Goal: Task Accomplishment & Management: Use online tool/utility

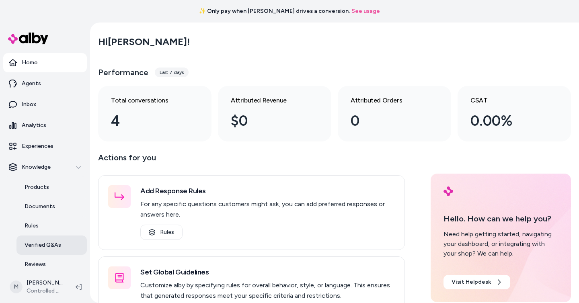
scroll to position [45, 0]
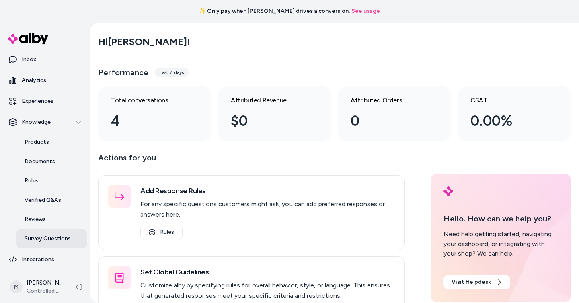
click at [63, 240] on p "Survey Questions" at bounding box center [48, 239] width 46 height 8
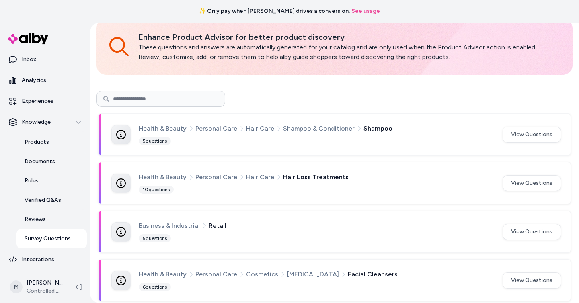
scroll to position [40, 0]
click at [525, 189] on button "View Questions" at bounding box center [531, 183] width 58 height 16
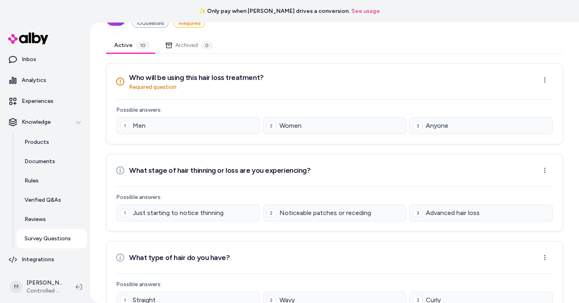
scroll to position [27, 0]
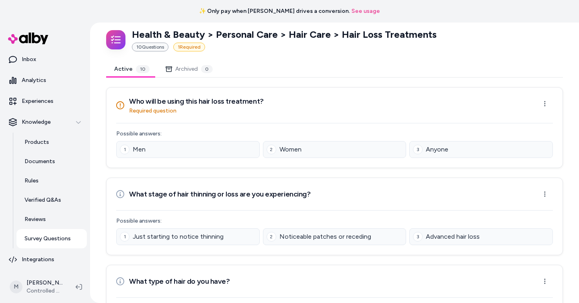
click at [324, 96] on div "Who will be using this hair loss treatment? Required question Open menu" at bounding box center [334, 105] width 436 height 19
click at [50, 125] on div "Knowledge" at bounding box center [45, 122] width 72 height 8
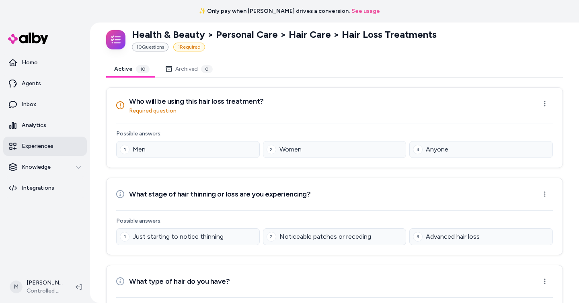
click at [50, 139] on link "Experiences" at bounding box center [45, 146] width 84 height 19
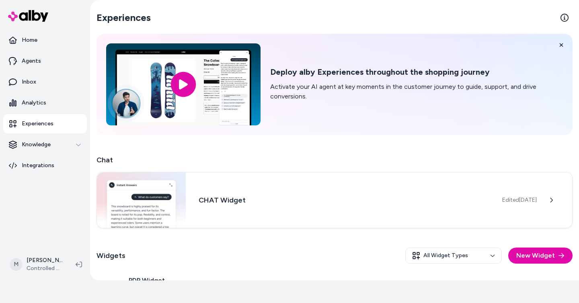
scroll to position [61, 0]
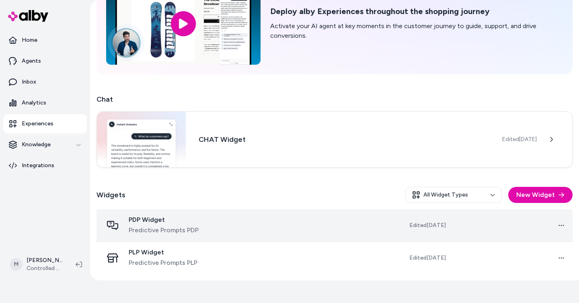
click at [476, 229] on td "Open menu" at bounding box center [512, 225] width 120 height 33
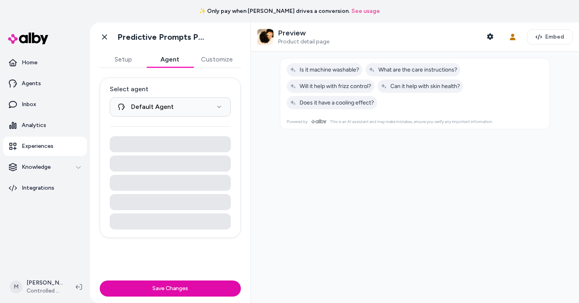
click at [173, 62] on button "Agent" at bounding box center [169, 59] width 47 height 16
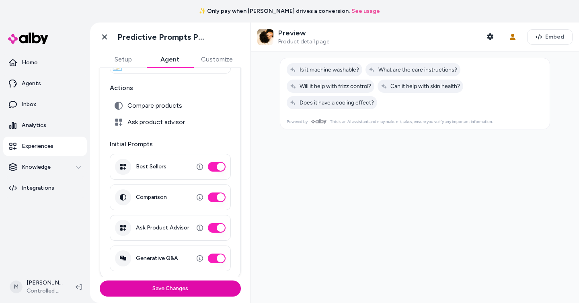
scroll to position [96, 0]
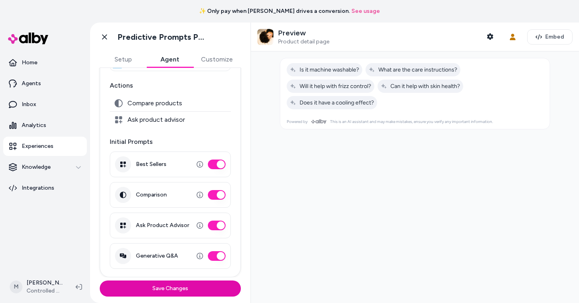
click at [266, 160] on div at bounding box center [415, 177] width 328 height 252
click at [259, 176] on div at bounding box center [415, 177] width 328 height 252
click at [74, 149] on link "Experiences" at bounding box center [45, 146] width 84 height 19
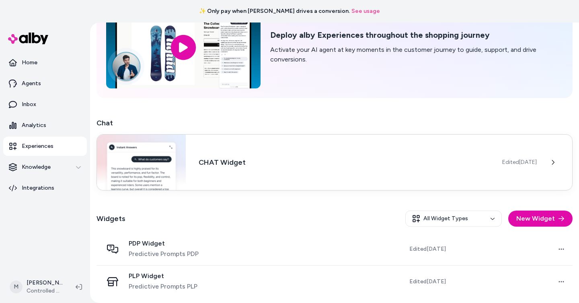
scroll to position [61, 0]
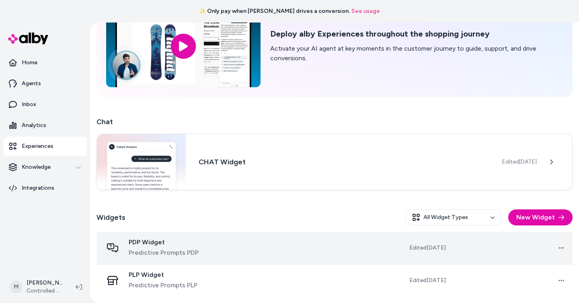
click at [307, 256] on td at bounding box center [293, 248] width 120 height 33
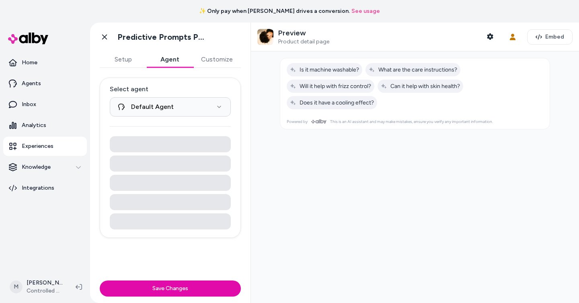
click at [172, 60] on button "Agent" at bounding box center [169, 59] width 47 height 16
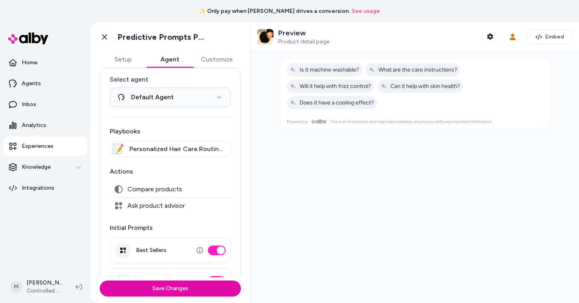
scroll to position [19, 0]
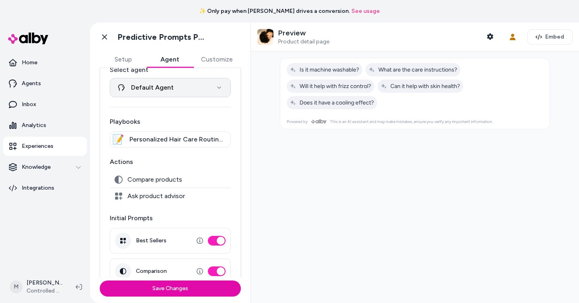
click at [201, 92] on html "**********" at bounding box center [289, 151] width 579 height 303
click at [278, 145] on html "**********" at bounding box center [289, 151] width 579 height 303
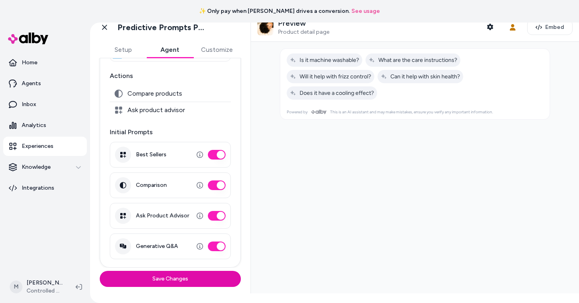
scroll to position [9, 0]
click at [289, 211] on div at bounding box center [415, 168] width 328 height 252
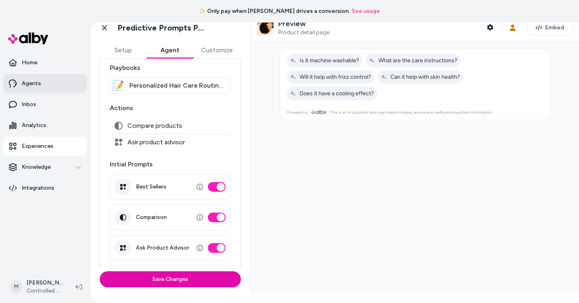
click at [59, 86] on link "Agents" at bounding box center [45, 83] width 84 height 19
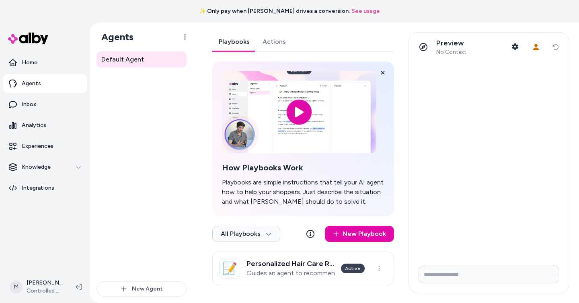
click at [277, 43] on link "Actions" at bounding box center [274, 41] width 36 height 19
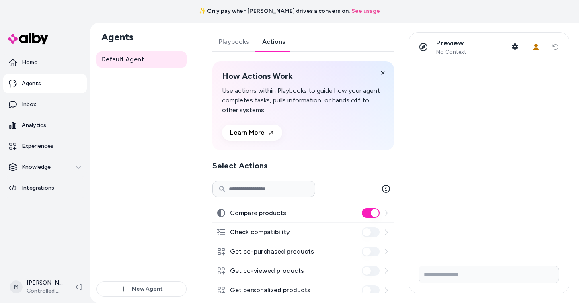
click at [45, 80] on link "Agents" at bounding box center [45, 83] width 84 height 19
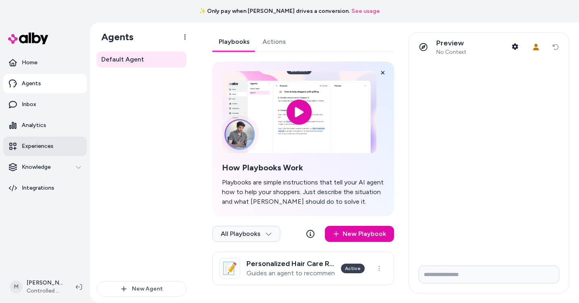
click at [54, 140] on link "Experiences" at bounding box center [45, 146] width 84 height 19
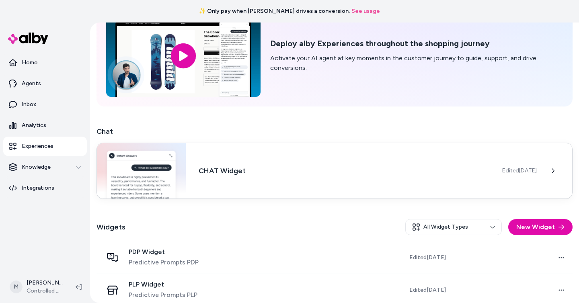
scroll to position [61, 0]
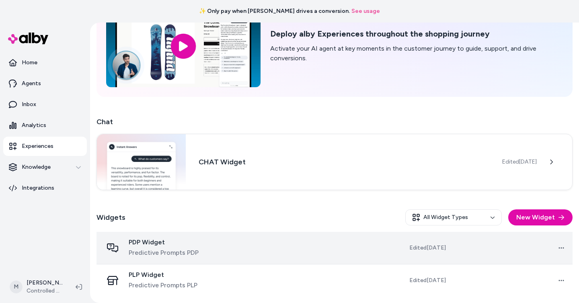
click at [494, 245] on td "Open menu" at bounding box center [512, 248] width 120 height 33
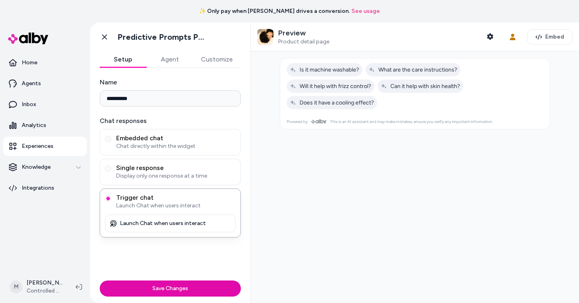
click at [167, 55] on button "Agent" at bounding box center [169, 59] width 47 height 16
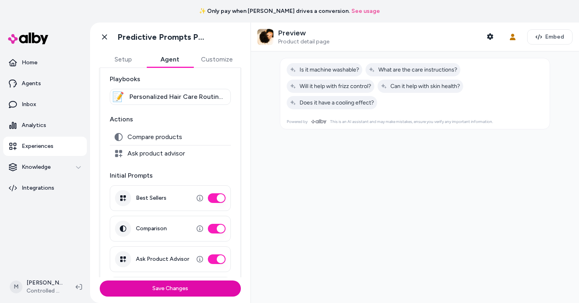
scroll to position [96, 0]
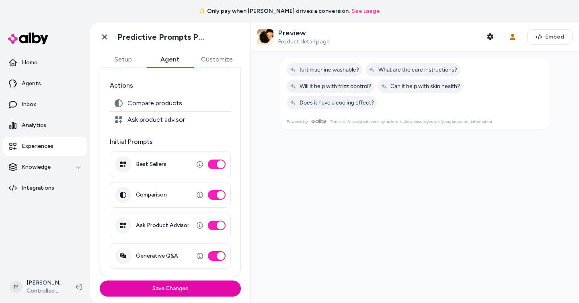
click at [126, 141] on p "Initial Prompts" at bounding box center [170, 142] width 121 height 10
click at [158, 140] on p "Initial Prompts" at bounding box center [170, 142] width 121 height 10
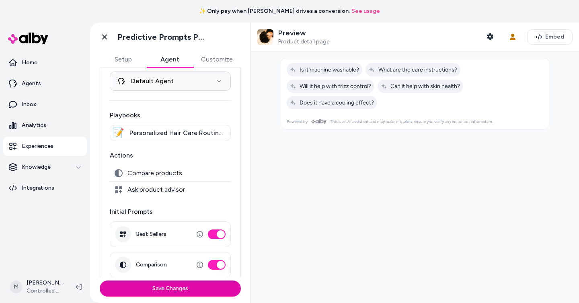
scroll to position [7, 0]
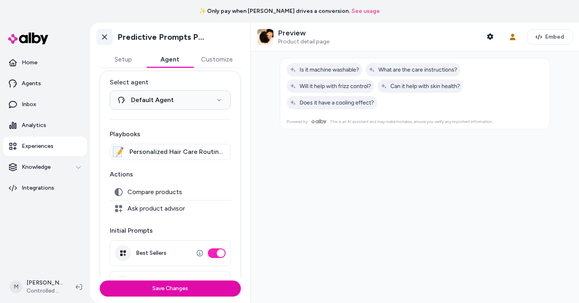
click at [109, 38] on link "Go back" at bounding box center [104, 37] width 16 height 16
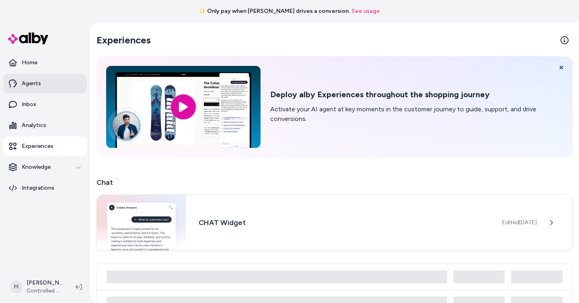
click at [58, 85] on link "Agents" at bounding box center [45, 83] width 84 height 19
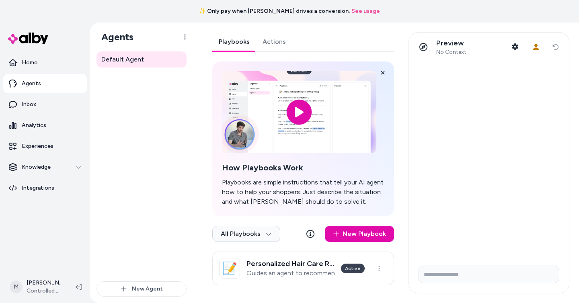
click at [280, 43] on link "Actions" at bounding box center [274, 41] width 36 height 19
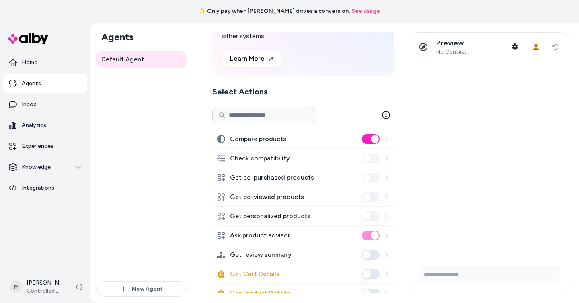
scroll to position [98, 0]
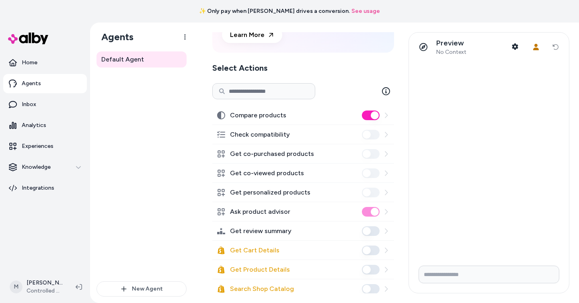
click at [387, 212] on icon at bounding box center [386, 211] width 3 height 5
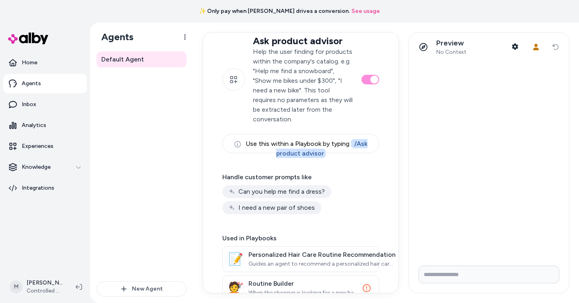
scroll to position [44, 0]
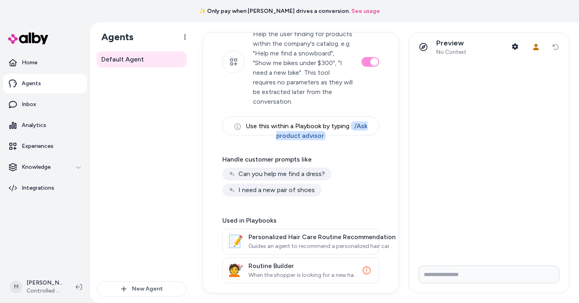
click at [259, 174] on div "Can you help me find a dress?" at bounding box center [276, 174] width 109 height 13
click at [340, 169] on div "Can you help me find a dress? I need a new pair of shoes" at bounding box center [300, 182] width 157 height 29
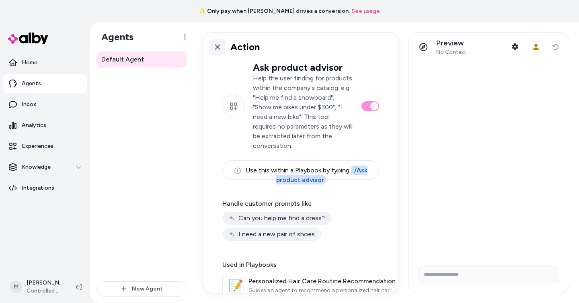
click at [219, 50] on link at bounding box center [217, 47] width 16 height 16
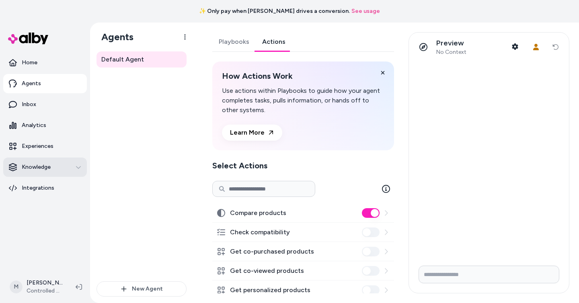
click at [49, 170] on p "Knowledge" at bounding box center [36, 167] width 29 height 8
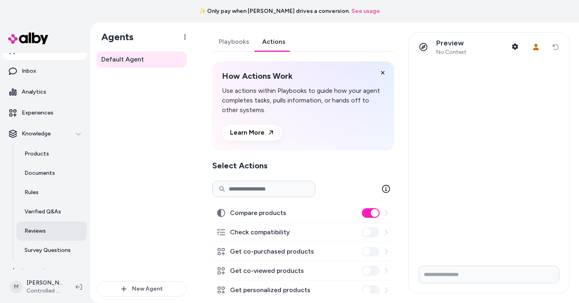
scroll to position [45, 0]
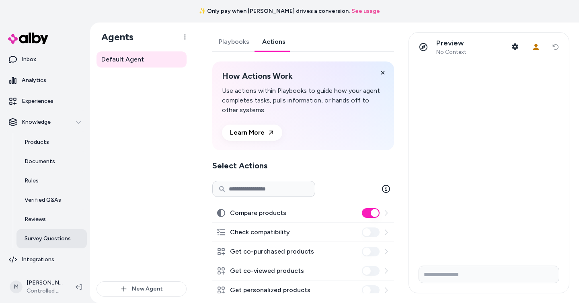
click at [53, 239] on p "Survey Questions" at bounding box center [48, 239] width 46 height 8
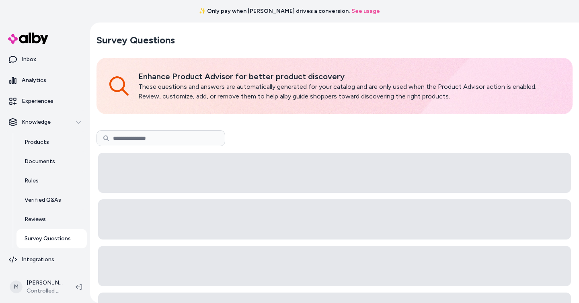
click at [53, 239] on p "Survey Questions" at bounding box center [48, 239] width 46 height 8
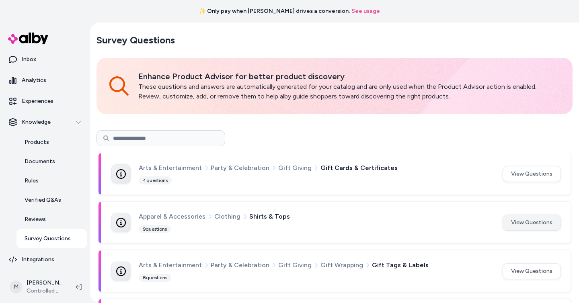
click at [526, 223] on button "View Questions" at bounding box center [531, 223] width 58 height 16
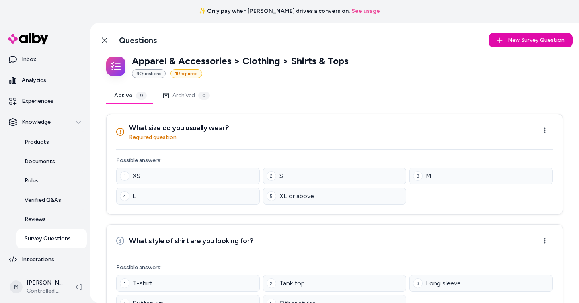
click at [177, 131] on h3 "What size do you usually wear?" at bounding box center [179, 127] width 100 height 11
click at [204, 129] on h3 "What size do you usually wear?" at bounding box center [179, 127] width 100 height 11
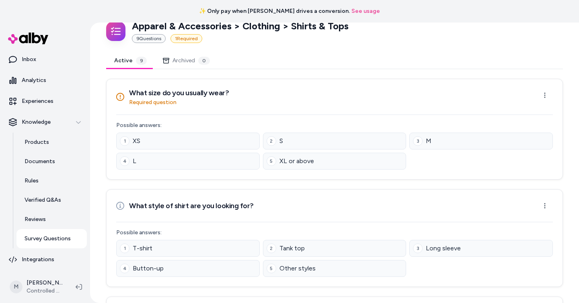
scroll to position [38, 0]
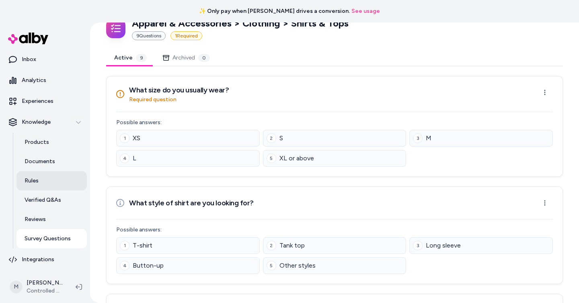
click at [53, 181] on link "Rules" at bounding box center [51, 180] width 70 height 19
